Goal: Transaction & Acquisition: Purchase product/service

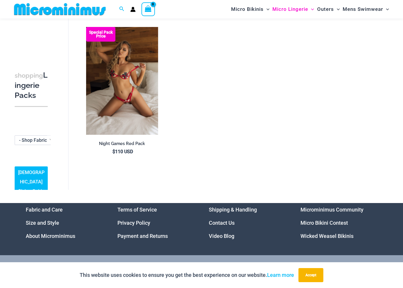
scroll to position [687, 0]
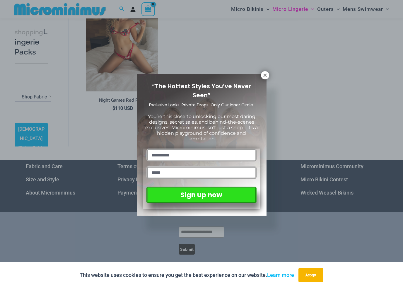
click at [265, 75] on icon at bounding box center [264, 75] width 3 height 3
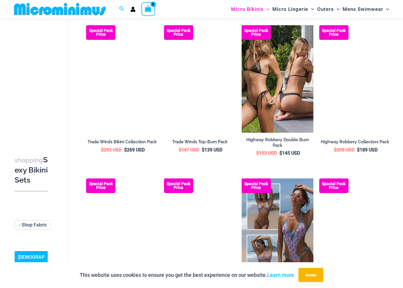
scroll to position [649, 0]
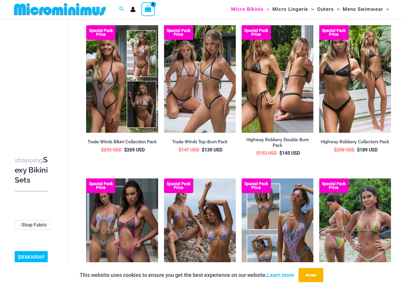
click at [86, 25] on img at bounding box center [86, 25] width 0 height 0
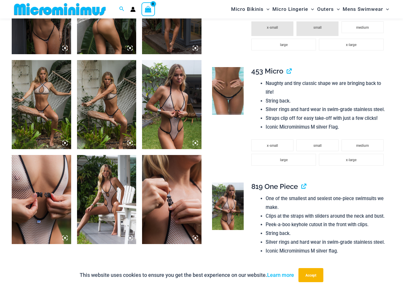
scroll to position [498, 0]
